Goal: Navigation & Orientation: Find specific page/section

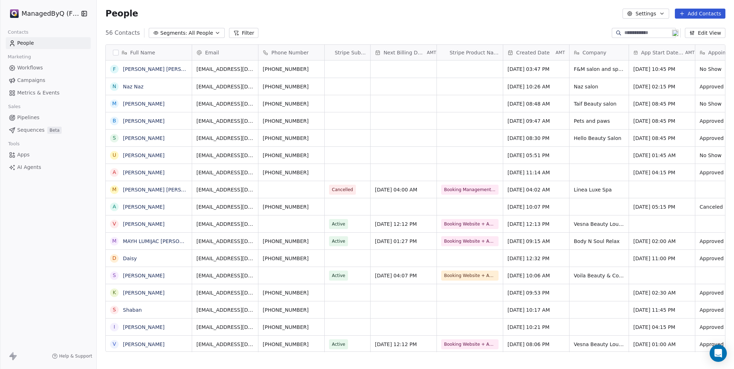
scroll to position [320, 631]
click at [26, 118] on span "Pipelines" at bounding box center [28, 118] width 22 height 8
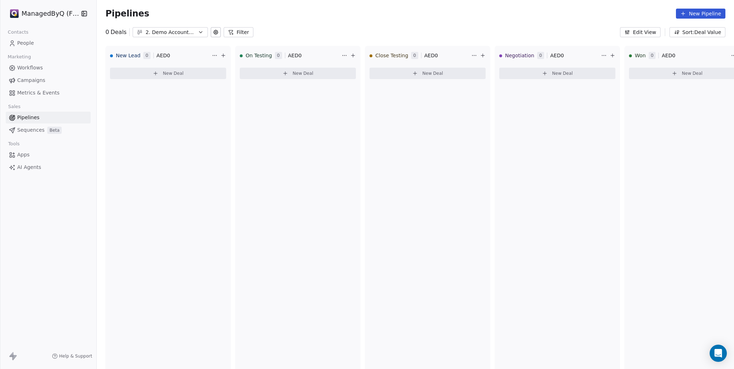
click at [174, 29] on div "2. Demo Account Testing" at bounding box center [169, 33] width 49 height 8
click at [165, 74] on span "1. Customer Acquisition" at bounding box center [168, 74] width 60 height 8
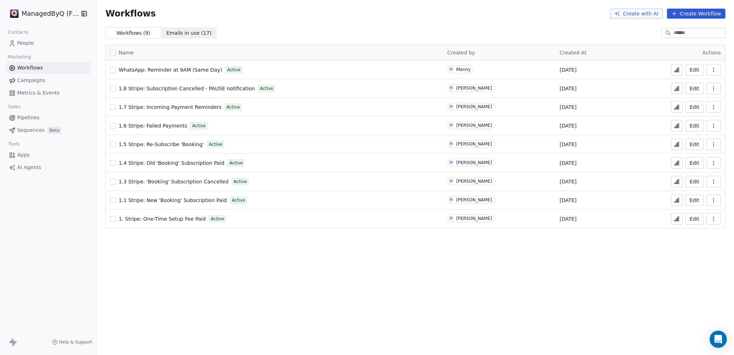
click at [29, 43] on span "People" at bounding box center [25, 43] width 17 height 8
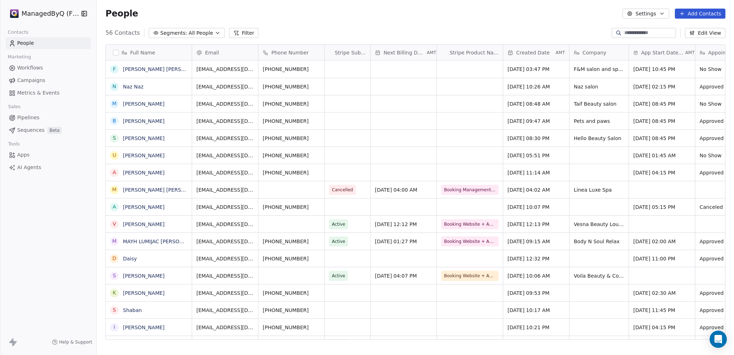
scroll to position [6, 6]
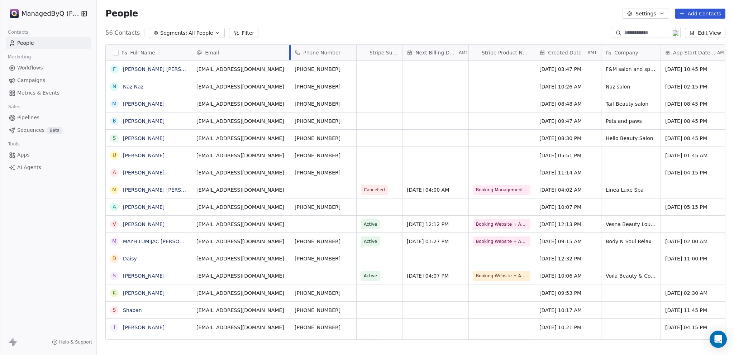
drag, startPoint x: 258, startPoint y: 50, endPoint x: 289, endPoint y: 58, distance: 32.8
click at [289, 58] on div at bounding box center [290, 52] width 2 height 15
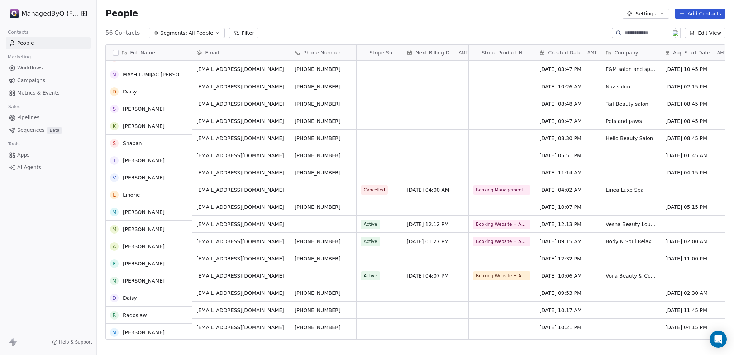
scroll to position [0, 0]
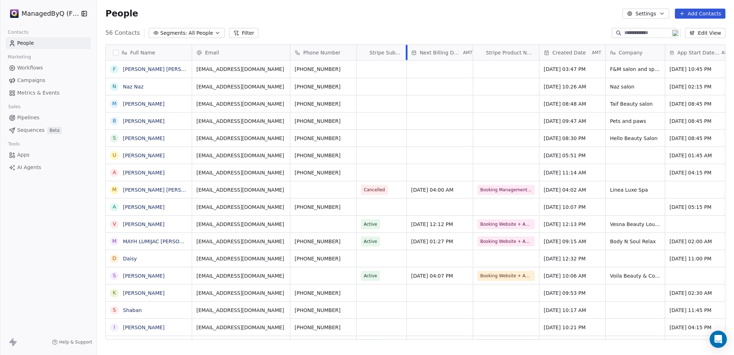
drag, startPoint x: 401, startPoint y: 50, endPoint x: 406, endPoint y: 48, distance: 4.5
click at [406, 48] on div at bounding box center [407, 52] width 2 height 15
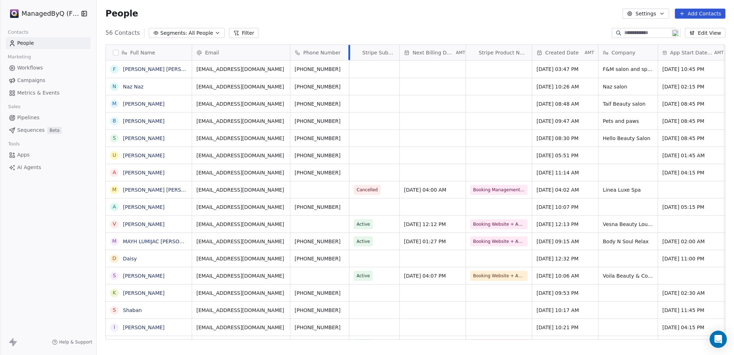
drag, startPoint x: 355, startPoint y: 48, endPoint x: 348, endPoint y: 48, distance: 7.2
click at [348, 48] on div at bounding box center [349, 52] width 2 height 15
